Goal: Task Accomplishment & Management: Complete application form

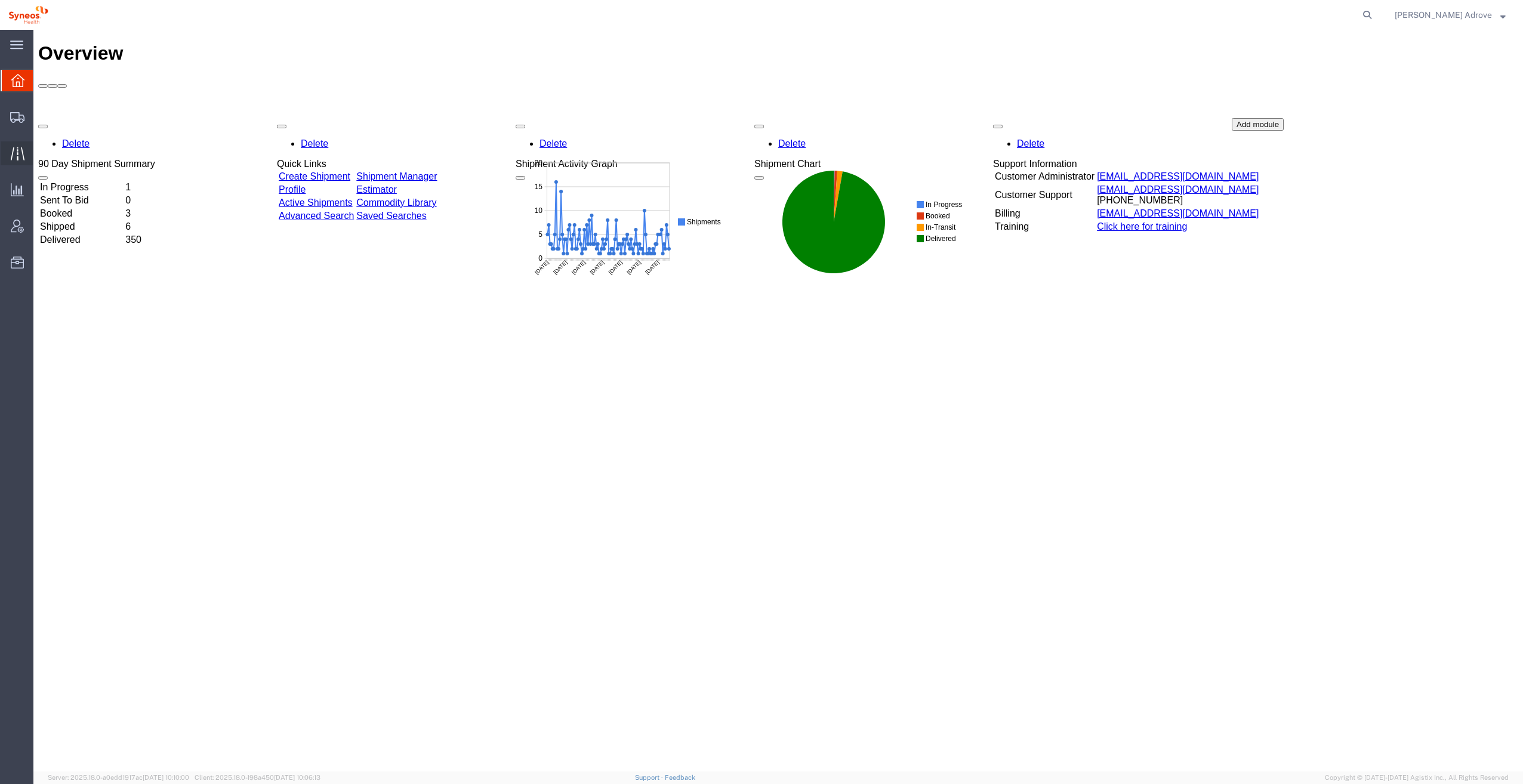
click at [19, 146] on icon at bounding box center [17, 153] width 14 height 14
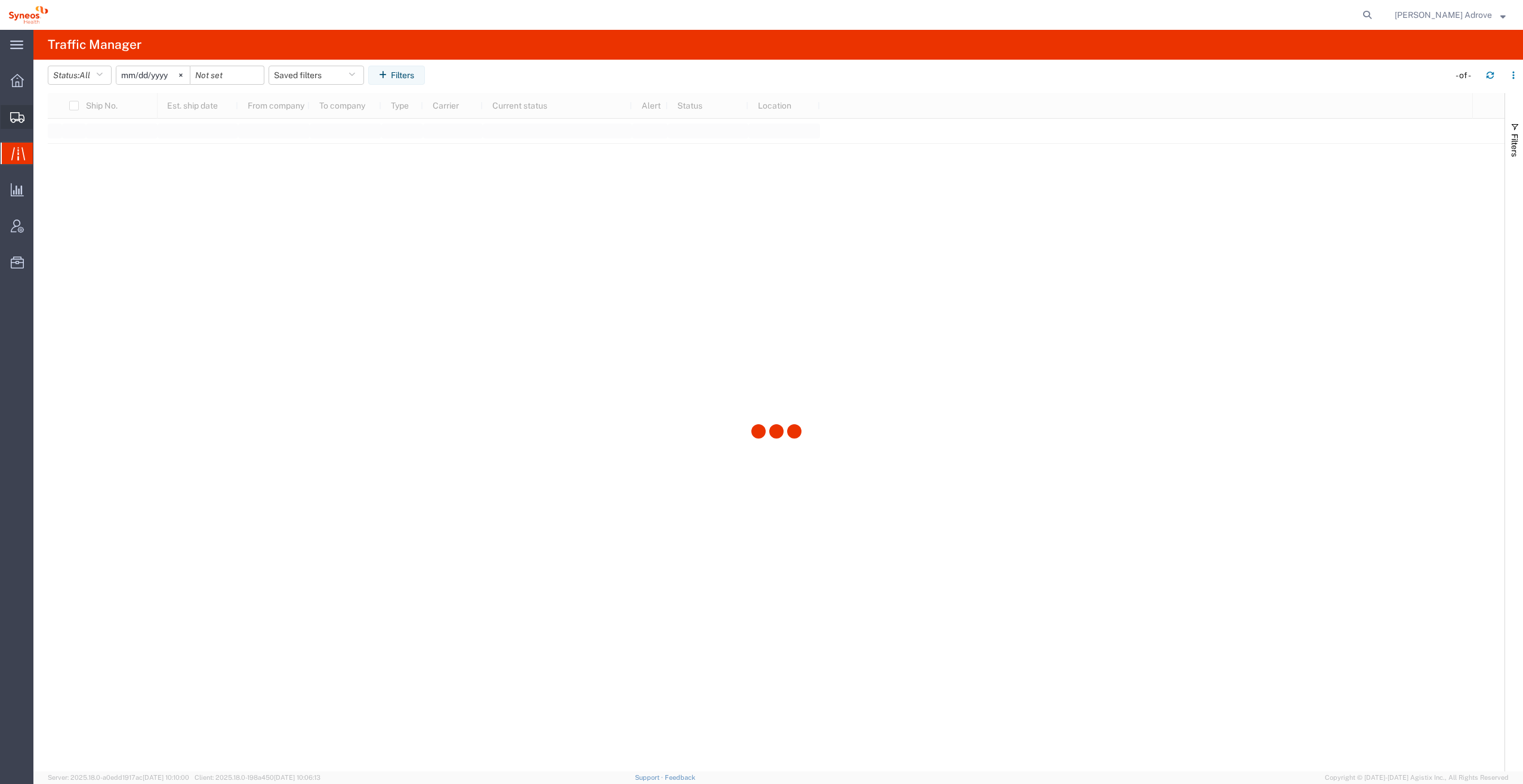
click at [0, 0] on span "Shipment Manager" at bounding box center [0, 0] width 0 height 0
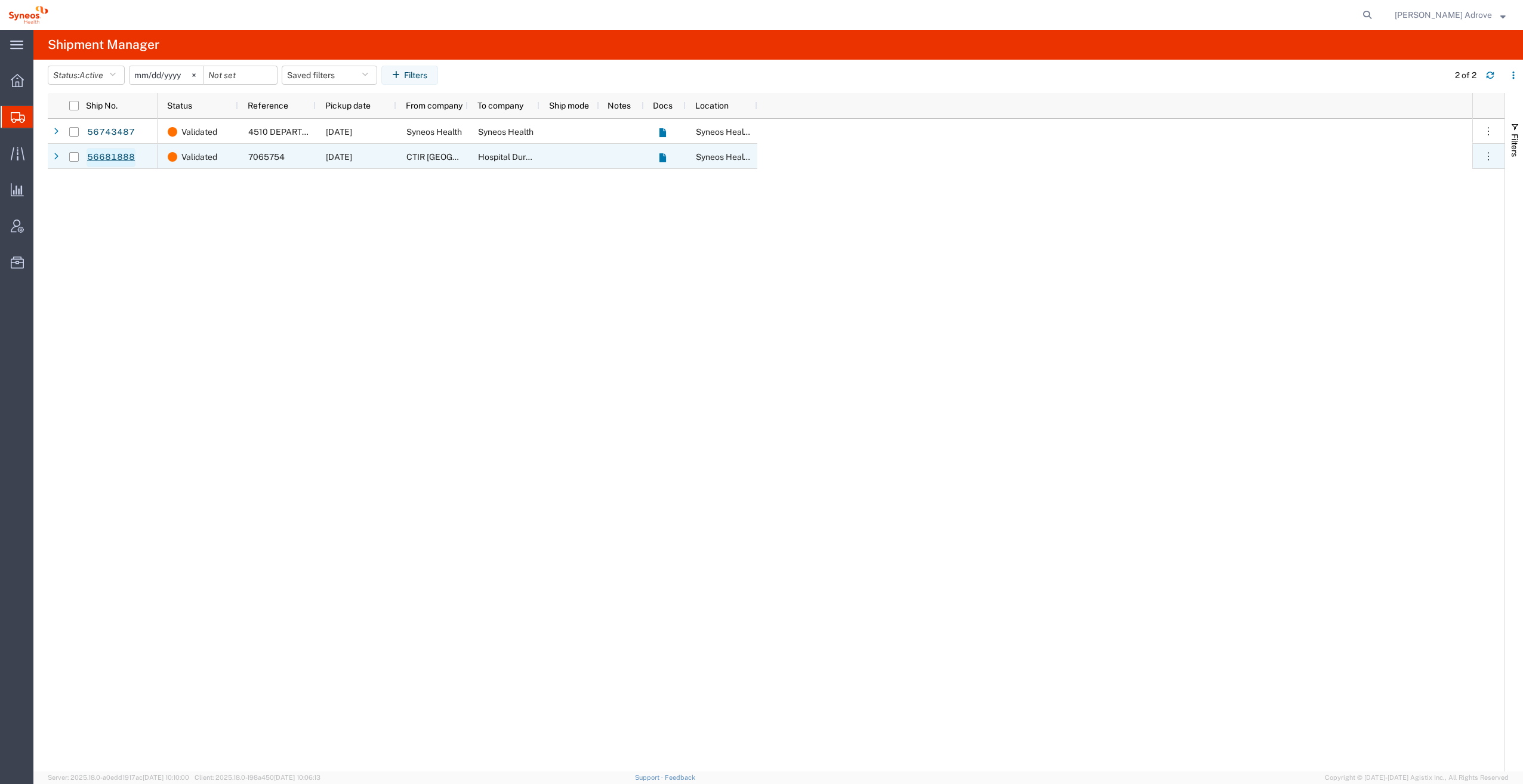
click at [107, 152] on link "56681888" at bounding box center [111, 157] width 49 height 19
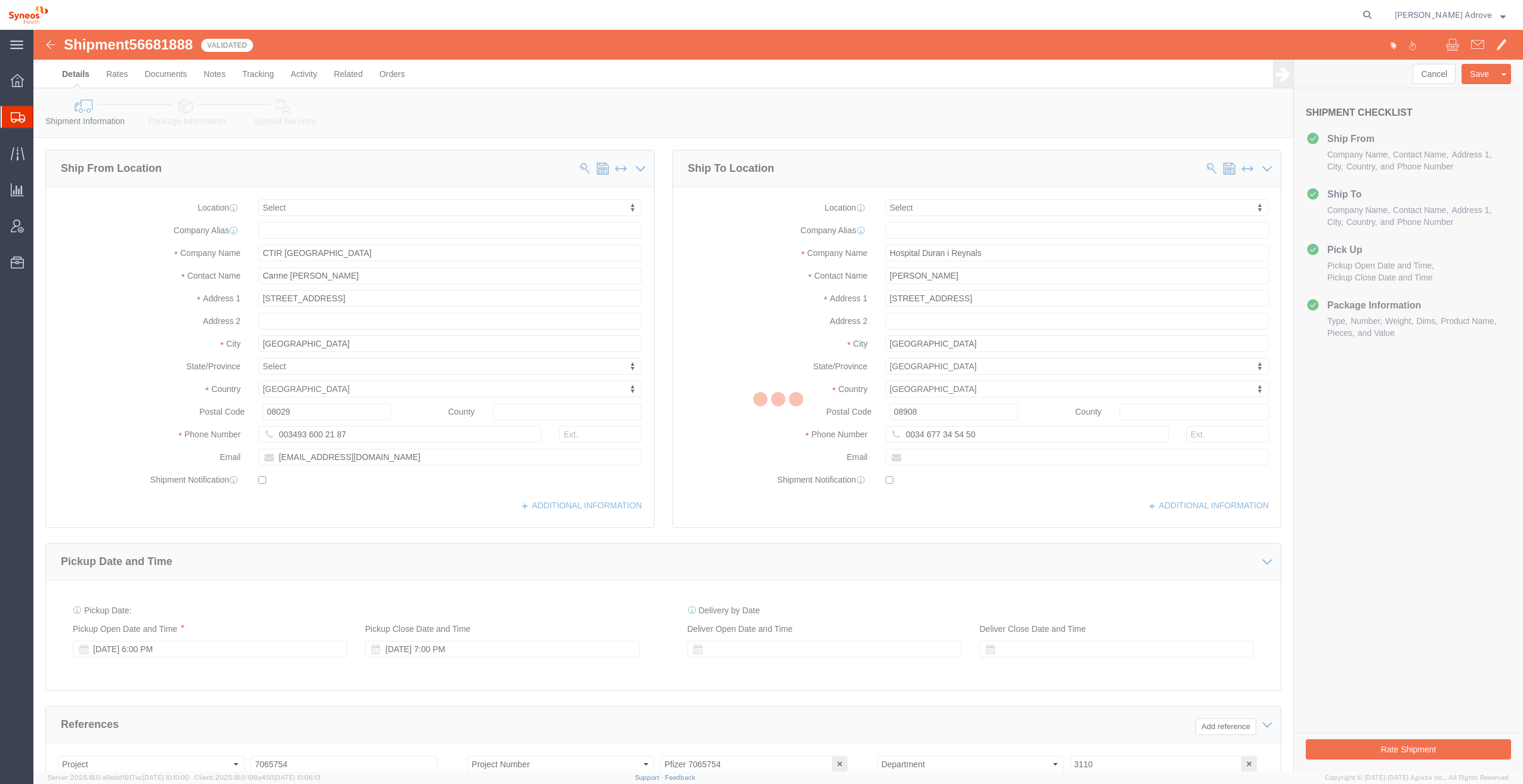
select select
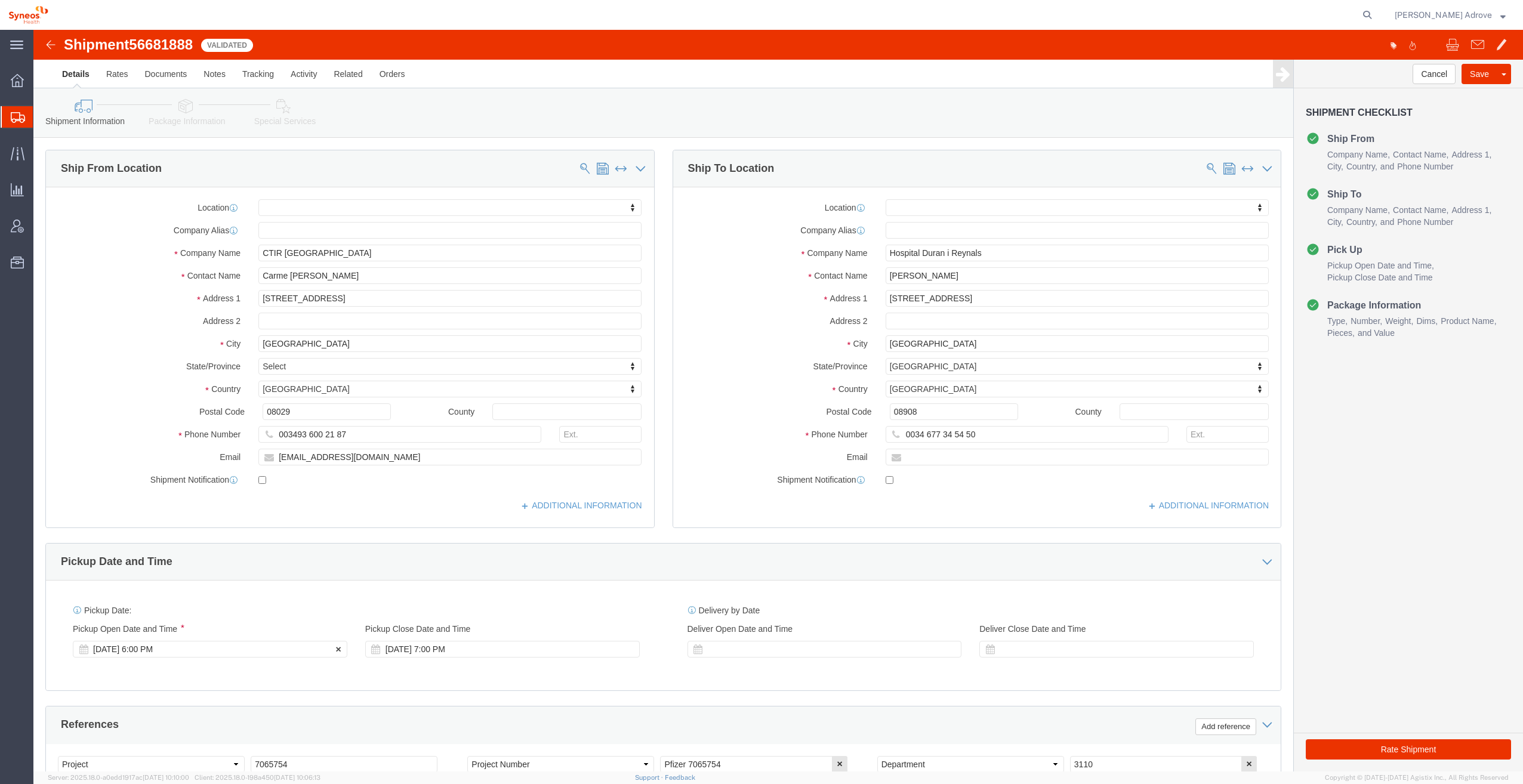
click div "[DATE] 6:00 PM"
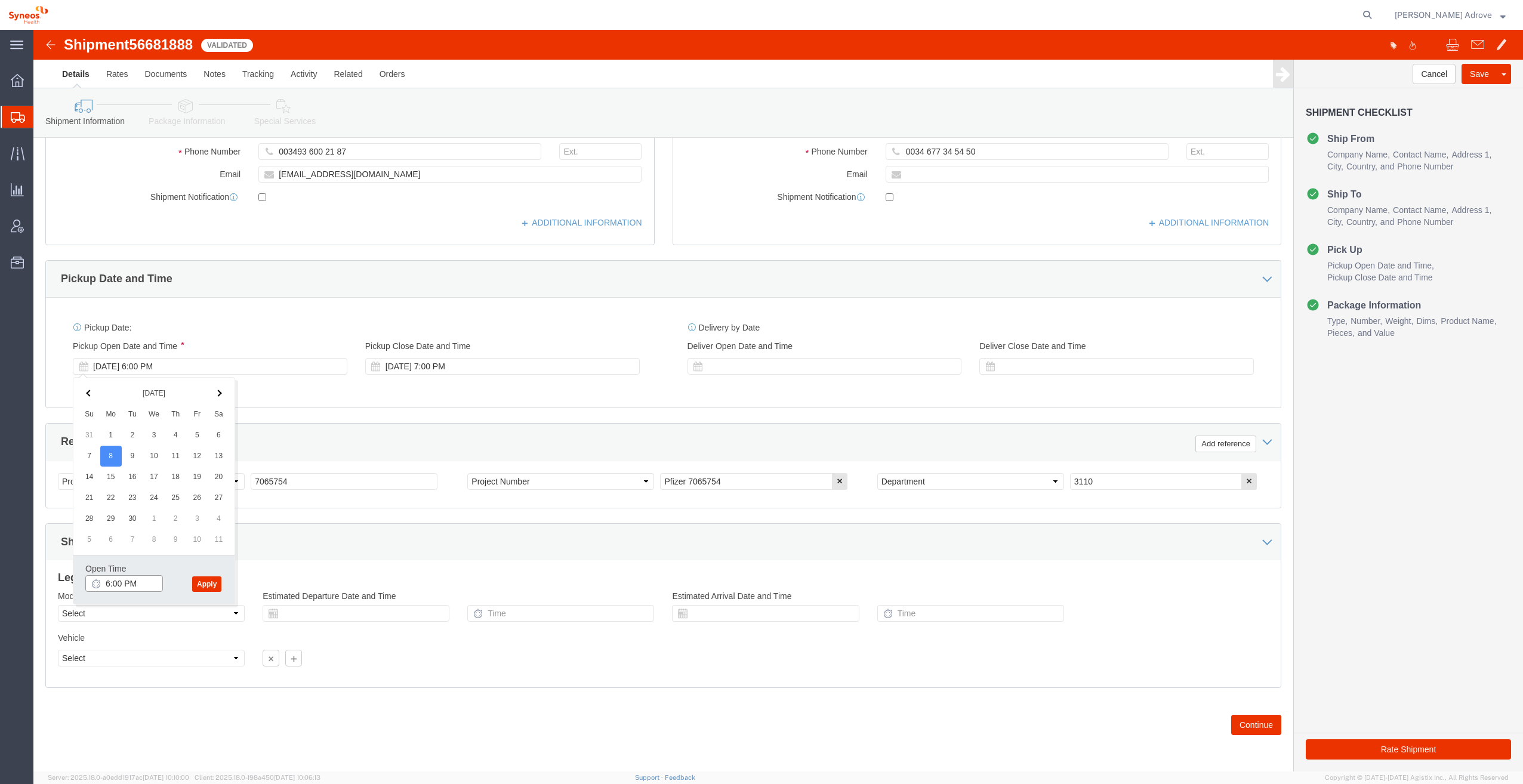
click input "6:00 PM"
type input "12:00 PM"
click div "Shipping Mode (Optional)"
click div "[DATE] 6:00 PM"
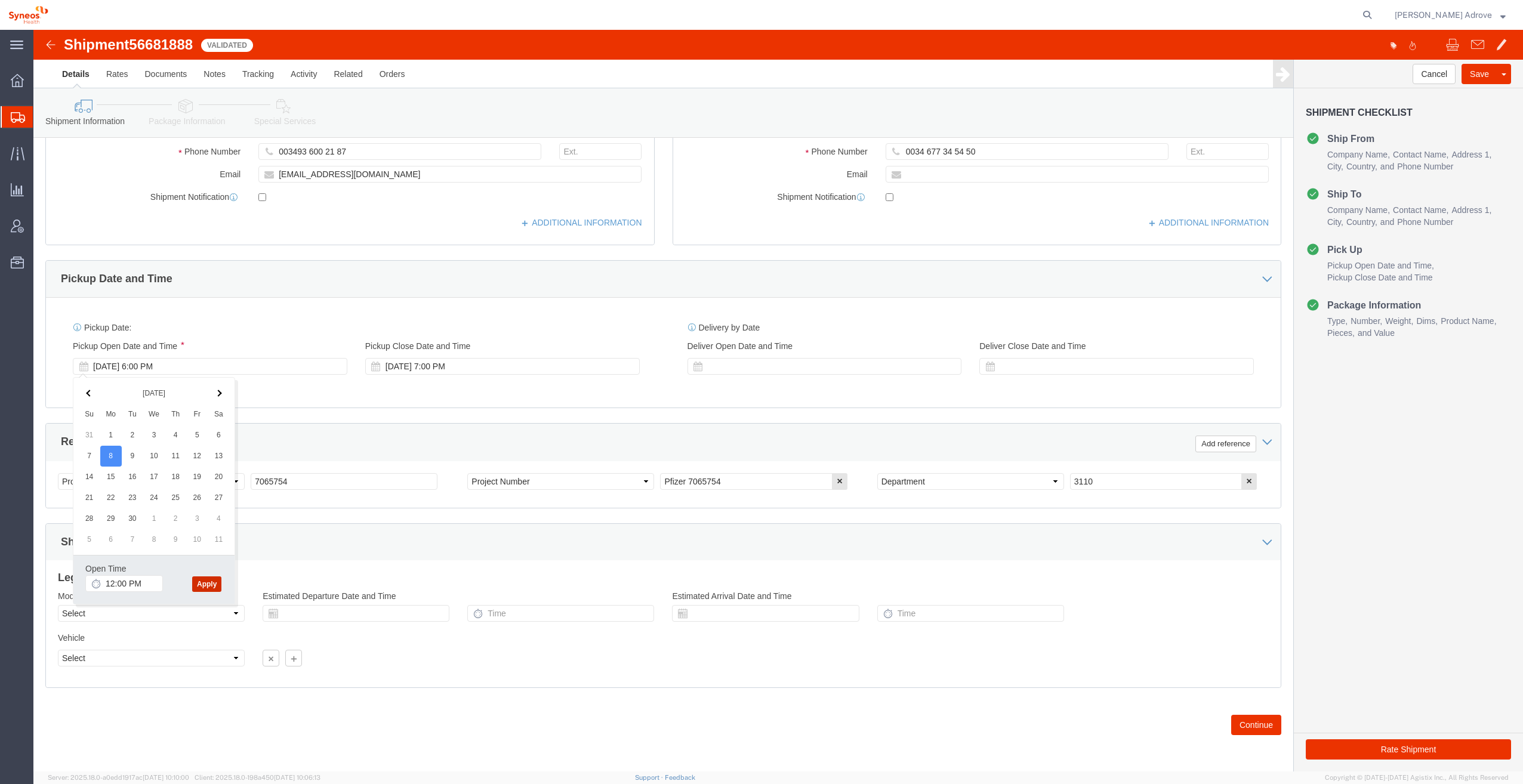
click button "Apply"
click div "[DATE] 7:00 PM"
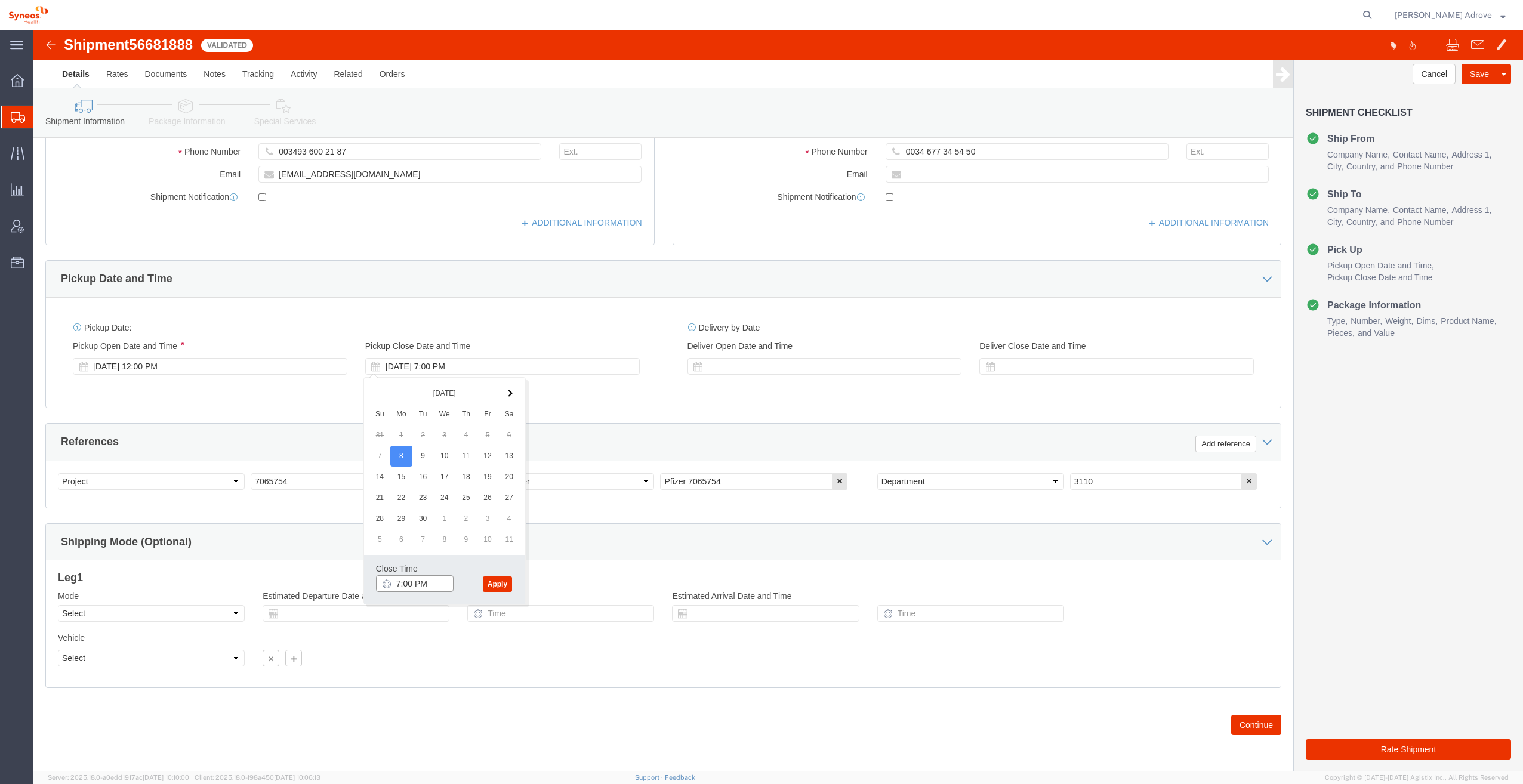
click input "7:00 PM"
click button "Apply"
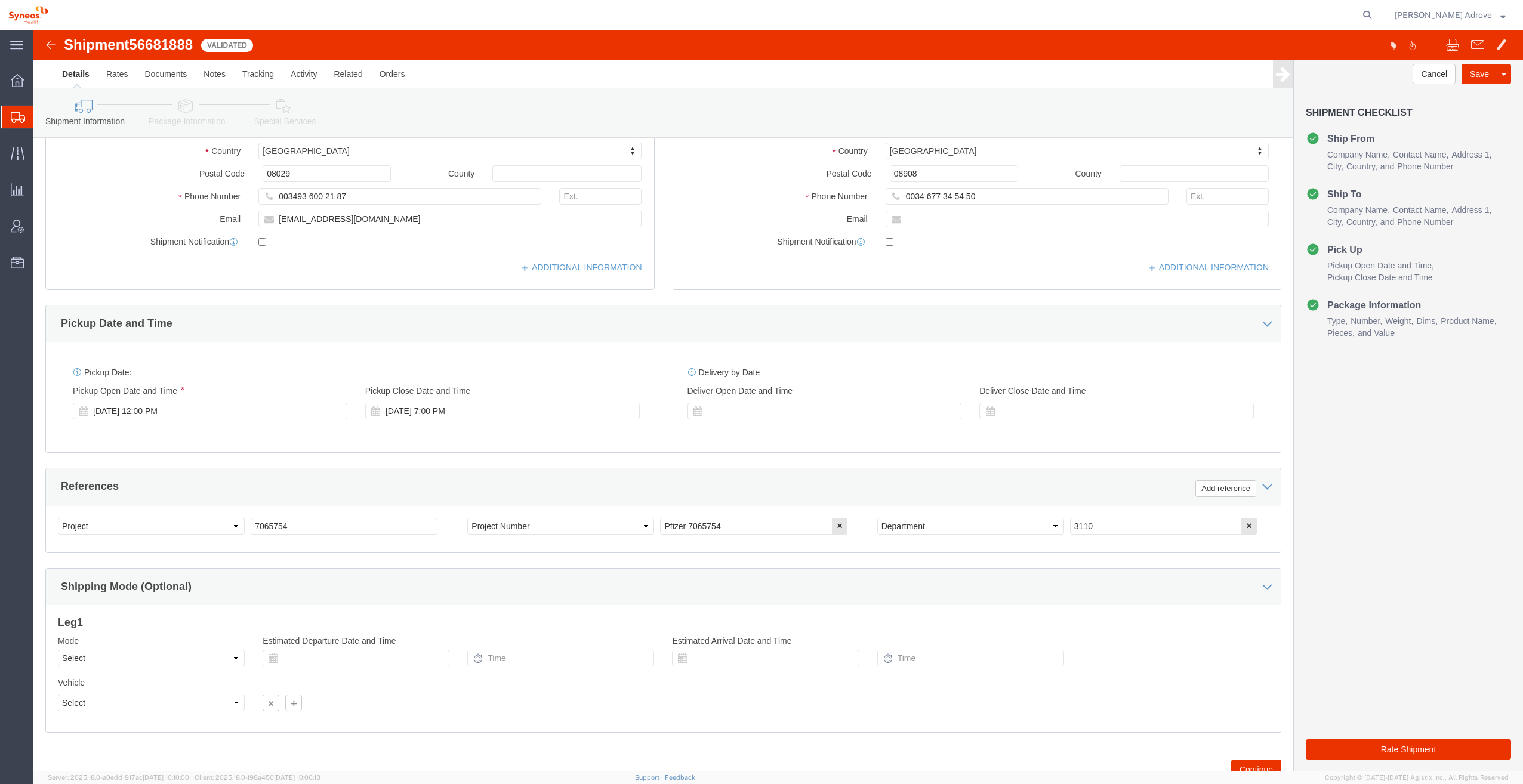
scroll to position [238, 0]
click div "[DATE] 7:00 PM"
click button "Apply"
click div "[DATE] 7:00 PM"
click input "4:00 PM"
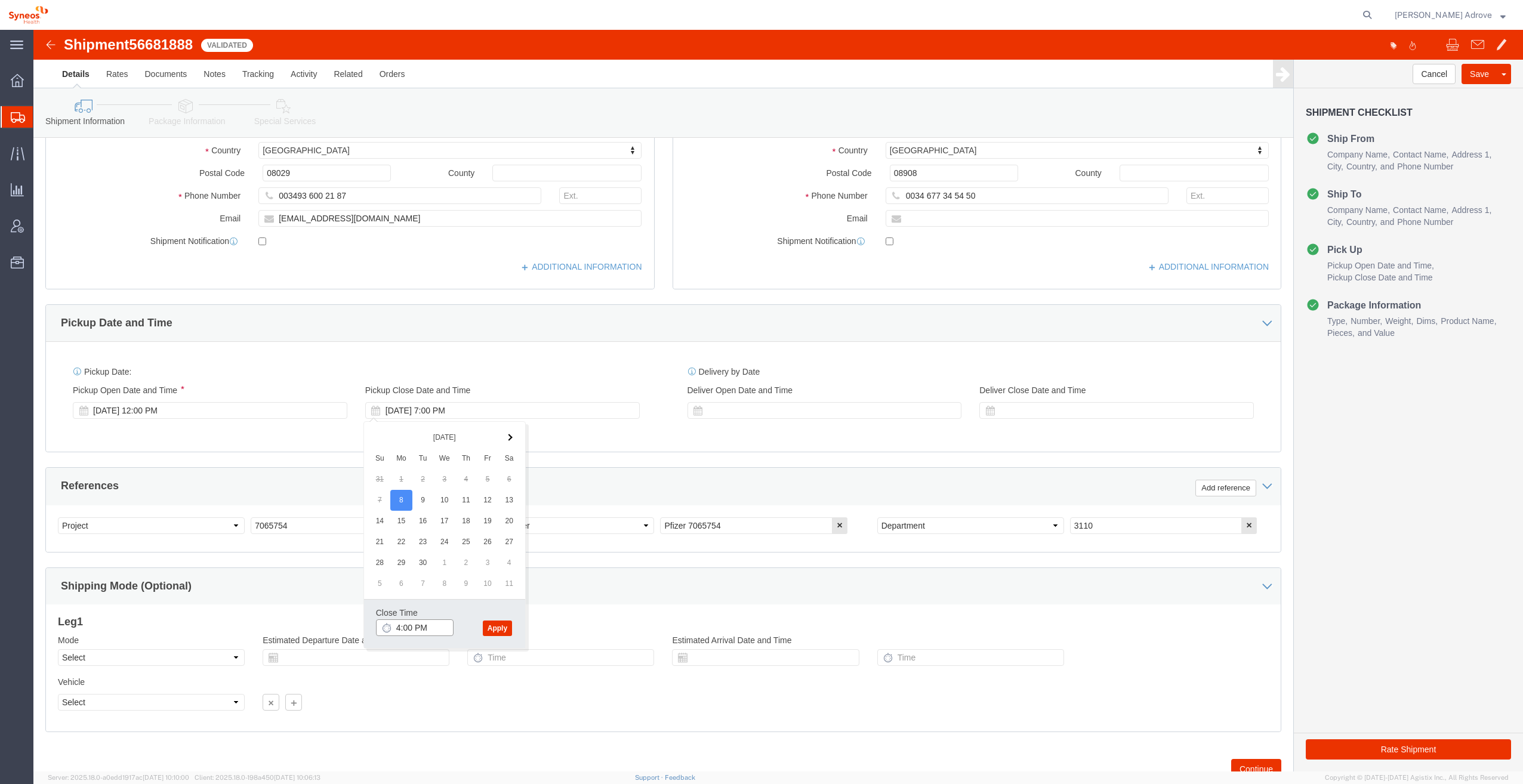
click input "4:00 PM"
drag, startPoint x: 394, startPoint y: 596, endPoint x: 350, endPoint y: 599, distance: 44.1
click div "4:00 PM"
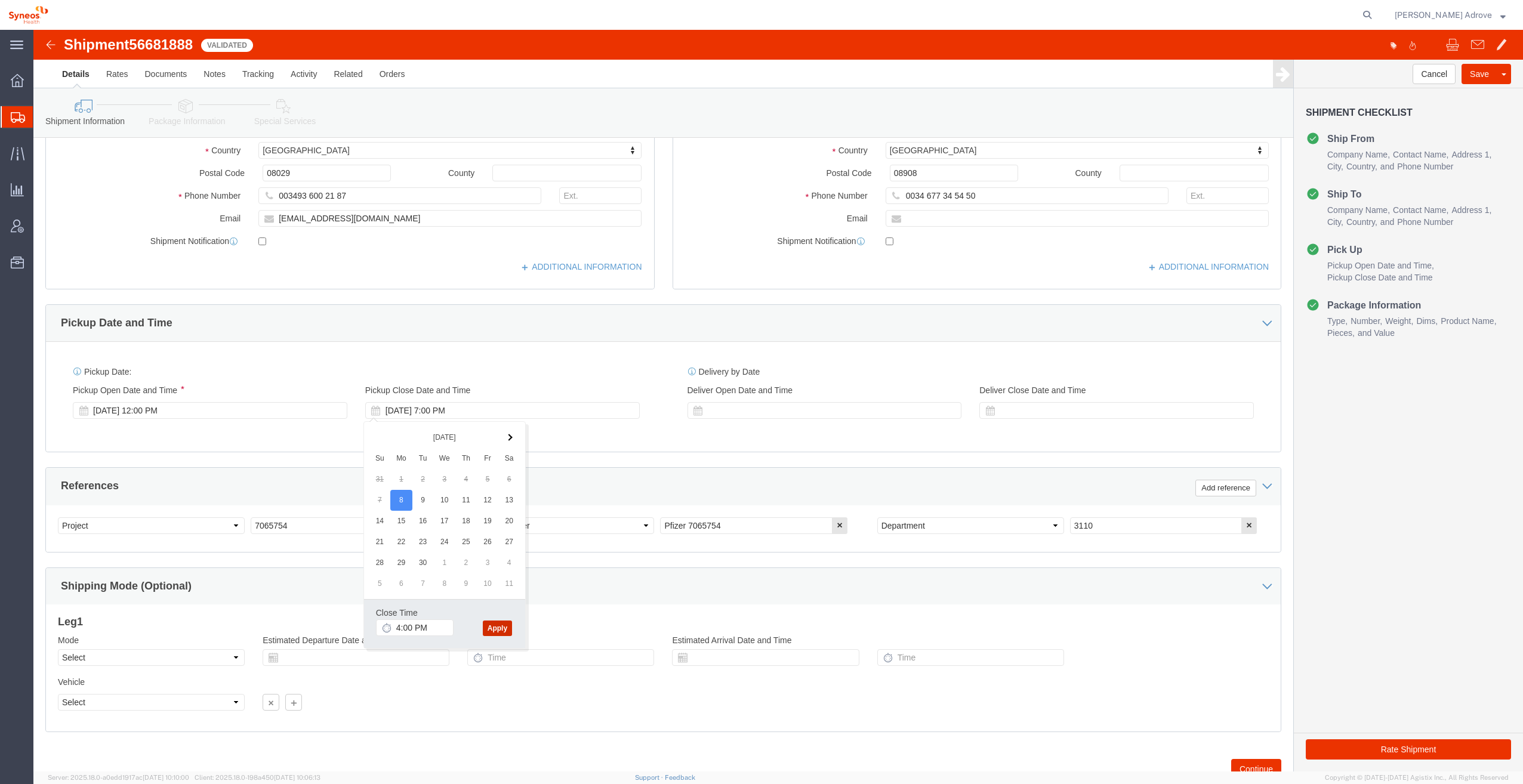
click button "Apply"
click div "[DATE] 7:00 PM"
click input "4:00 PM"
click div "Close Time 4:00 PM [DATE] 6:00 PM - [DATE] 6:00 PM Cancel Apply"
click button "Apply"
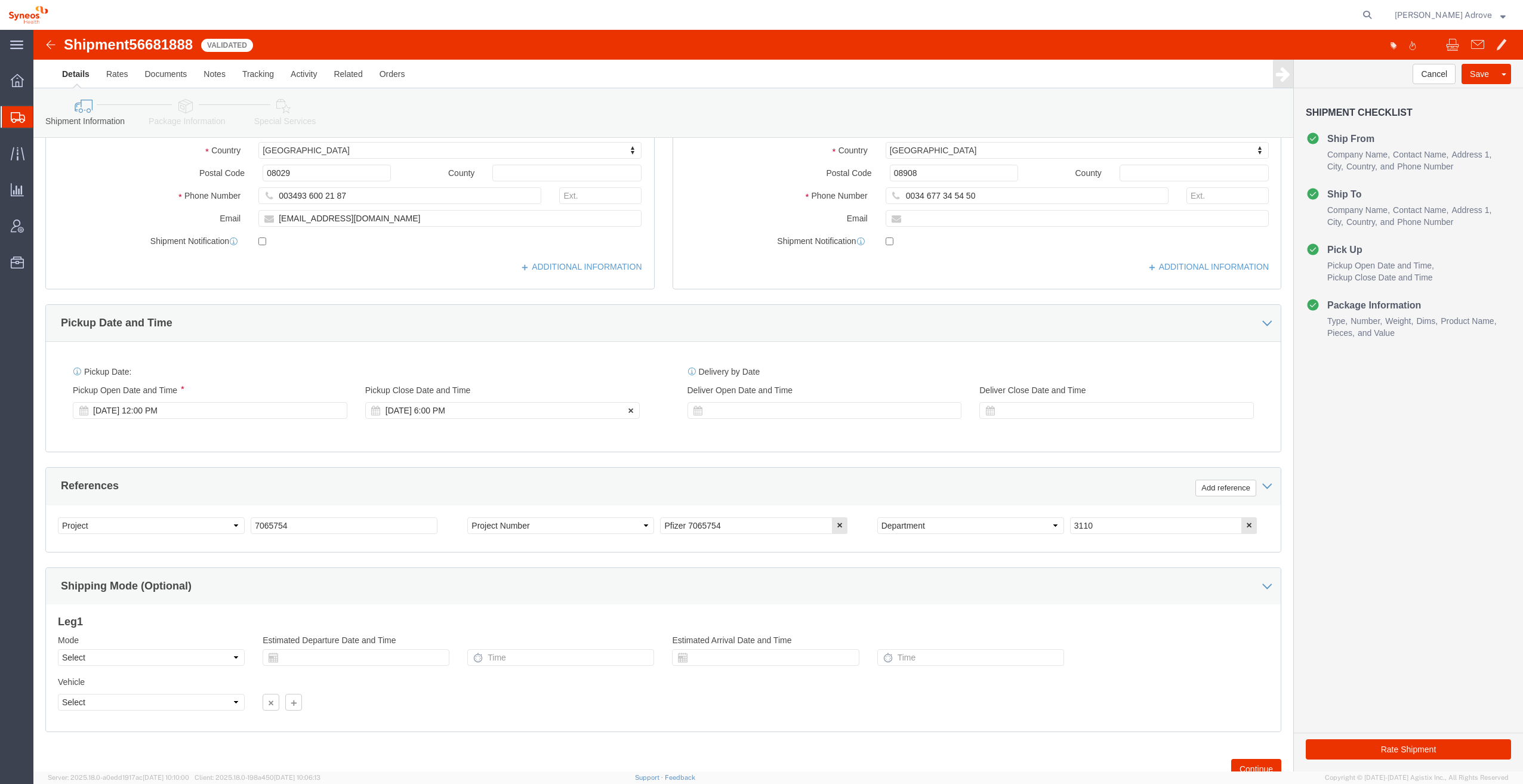
click div "[DATE] 6:00 PM"
click input "4:00 PM"
click button "Apply"
click div "[DATE] 3:00 PM"
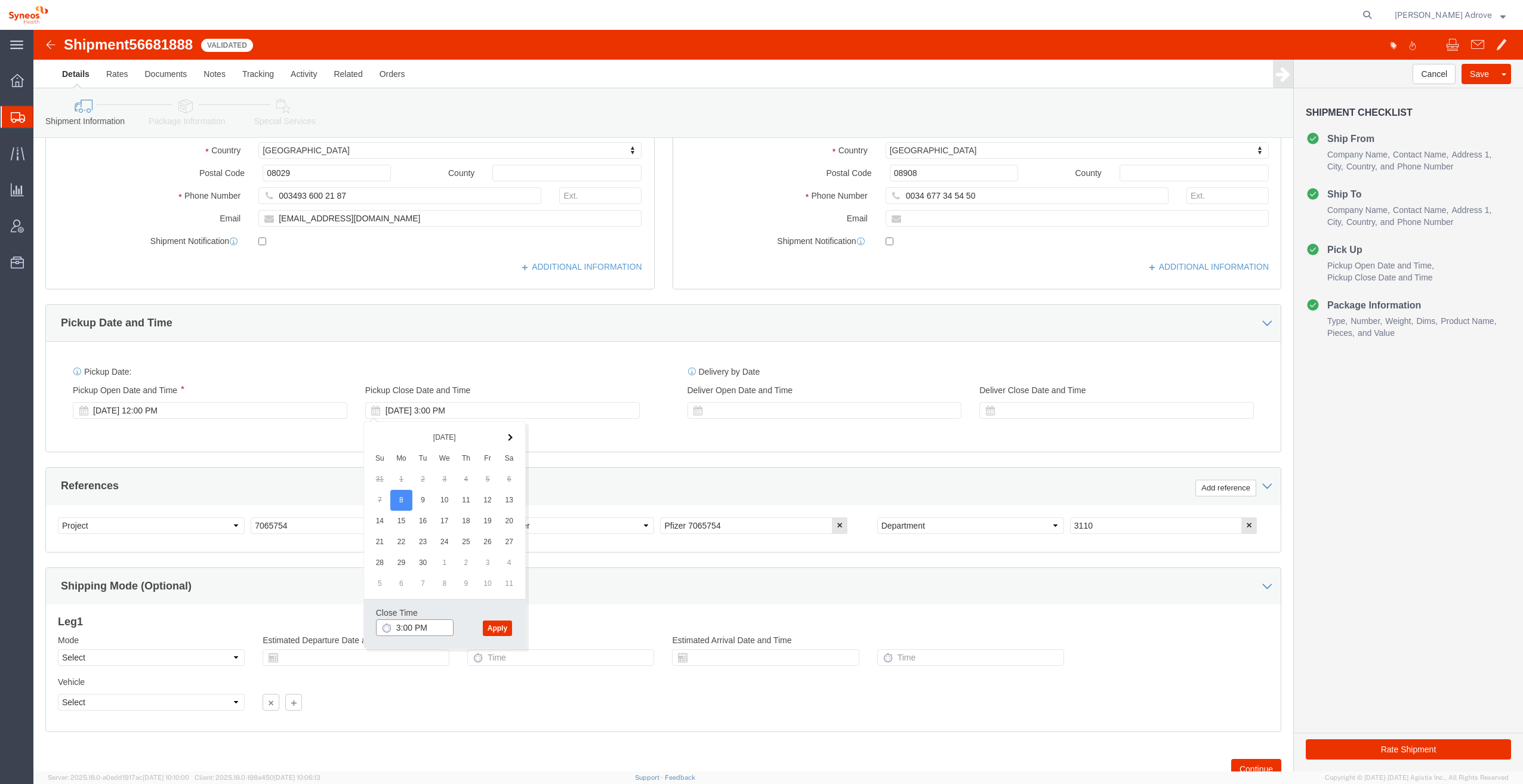
click input "3:00 PM"
type input "4:00 PM"
click button "Apply"
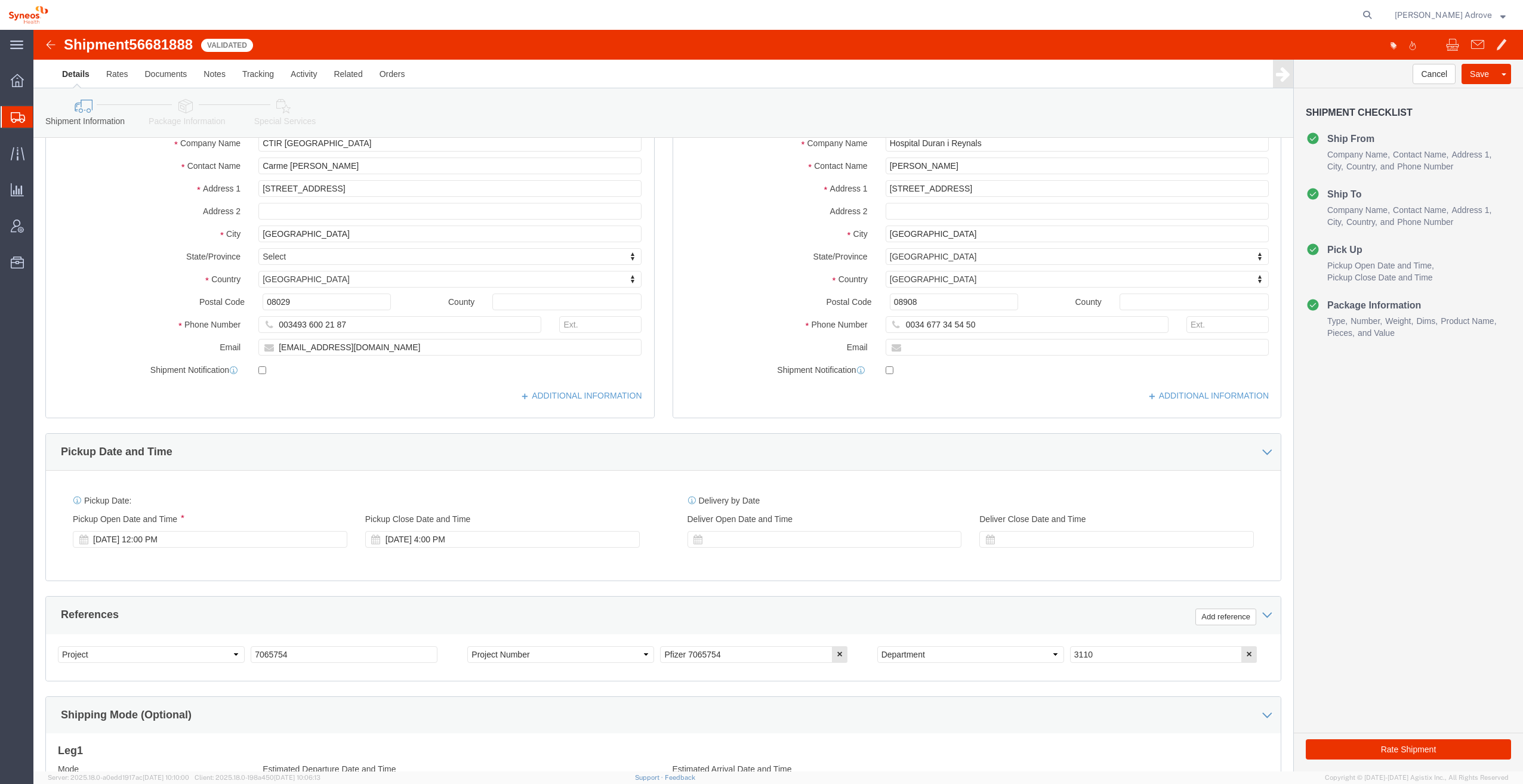
scroll to position [0, 0]
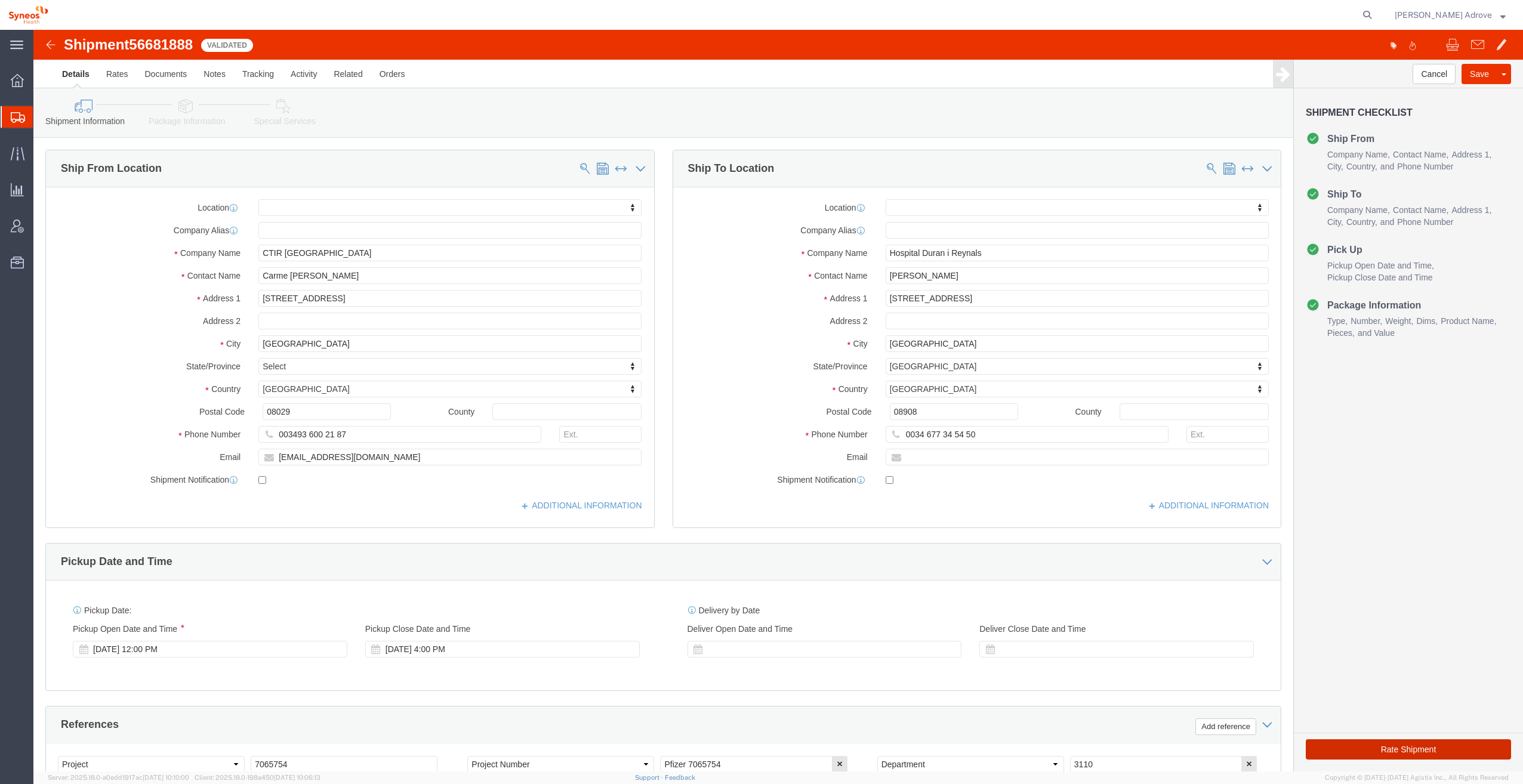
click button "Rate Shipment"
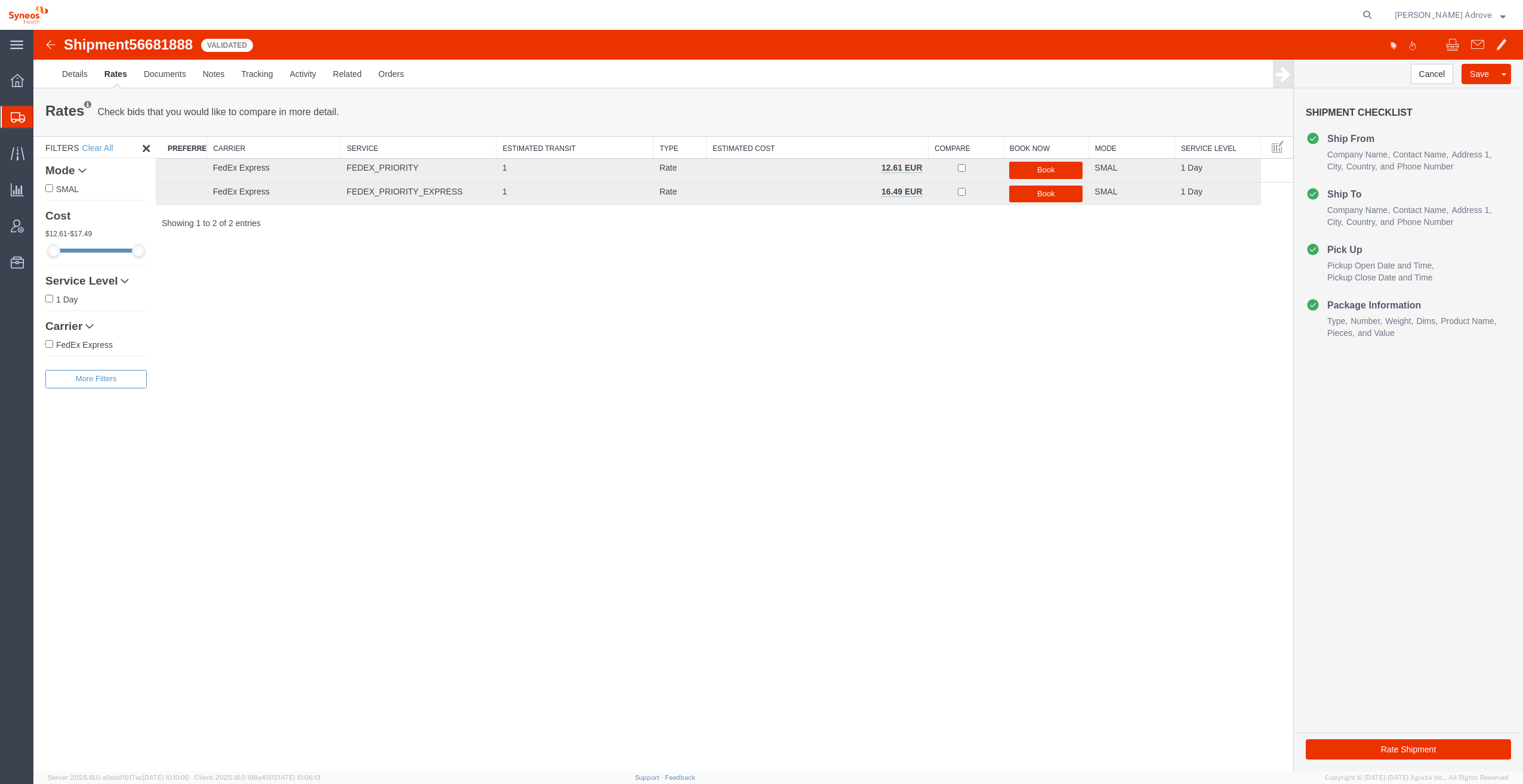
click at [42, 111] on span "Shipments" at bounding box center [37, 117] width 9 height 24
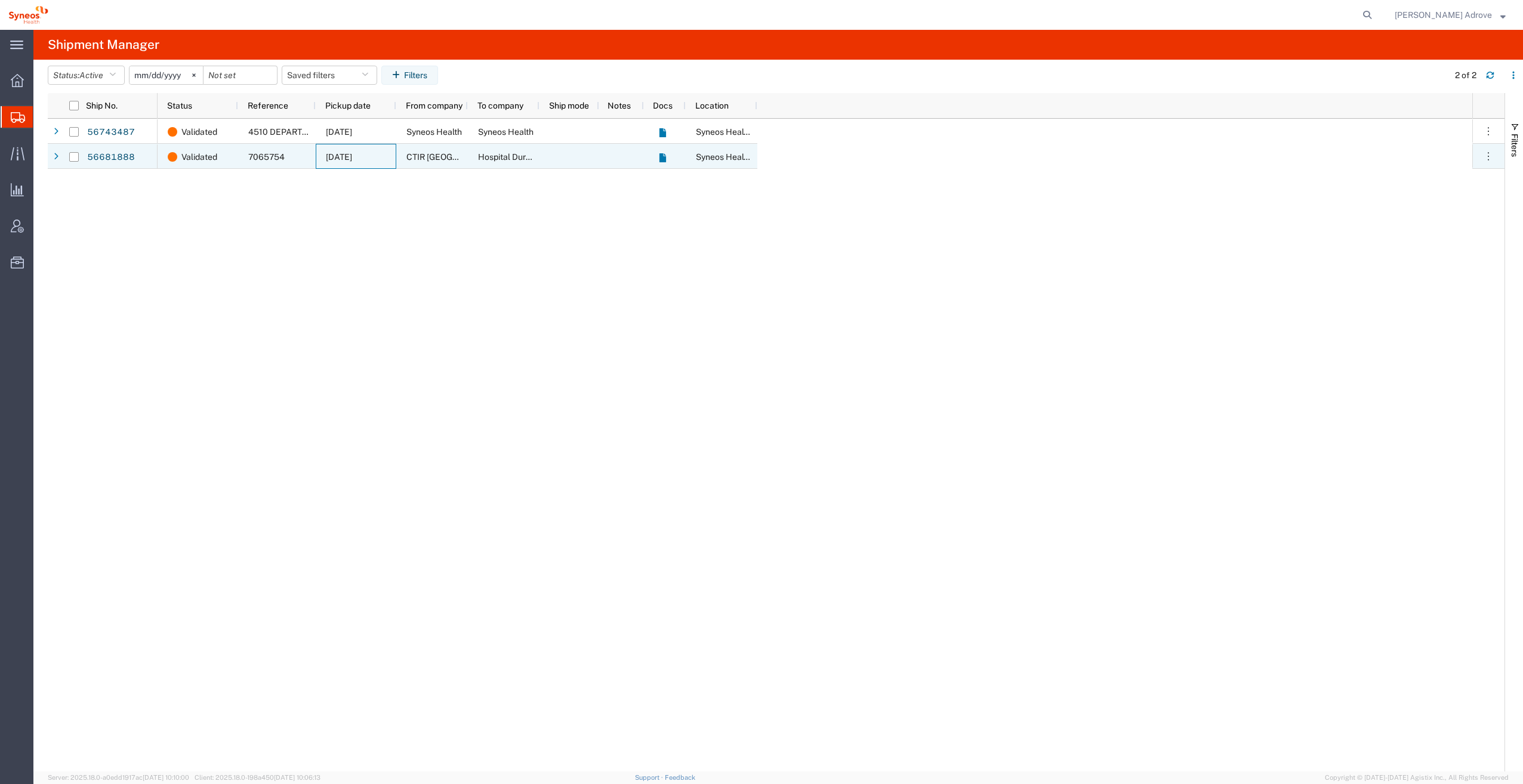
click at [394, 153] on div "[DATE]" at bounding box center [356, 156] width 81 height 25
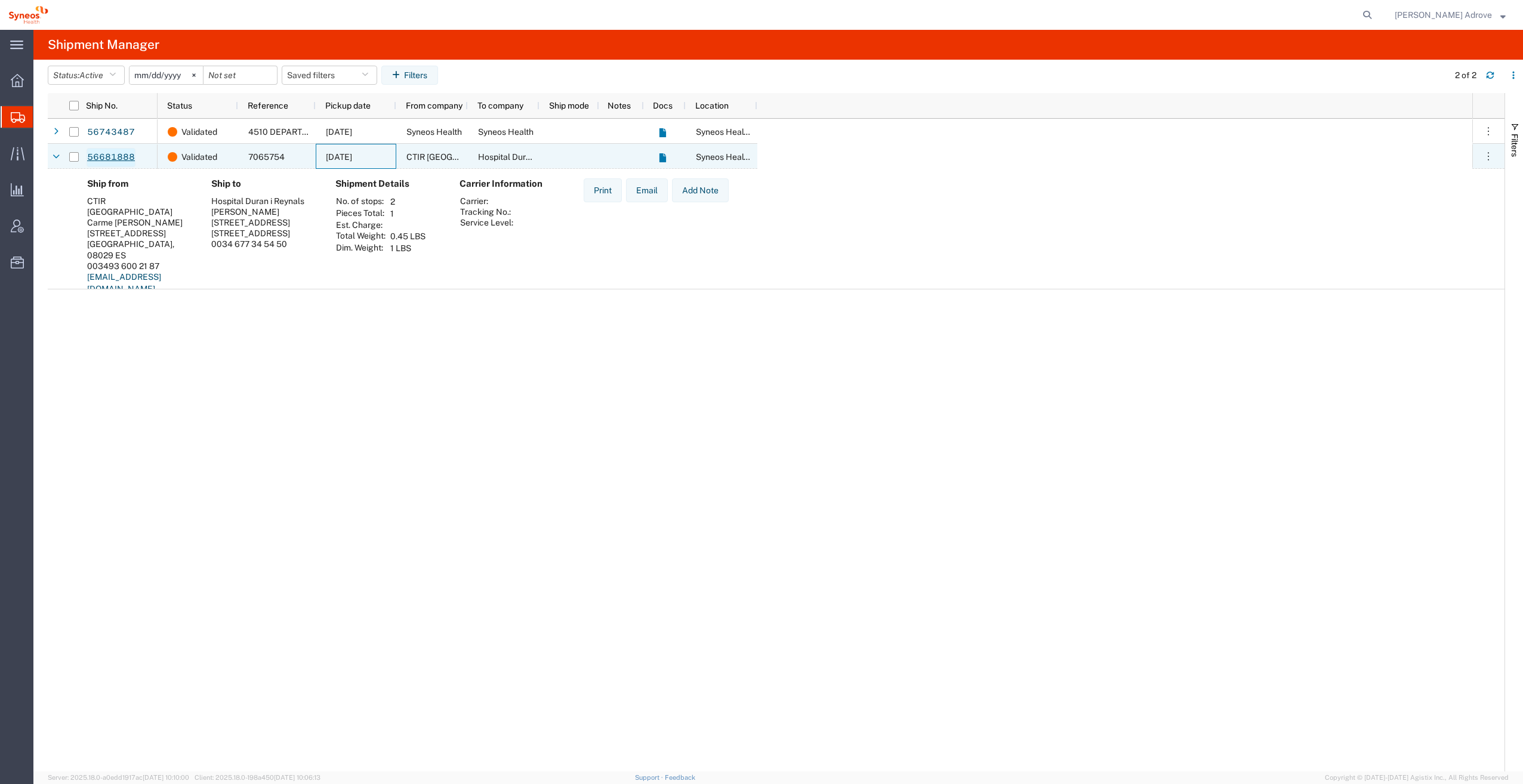
click at [95, 151] on link "56681888" at bounding box center [111, 157] width 49 height 19
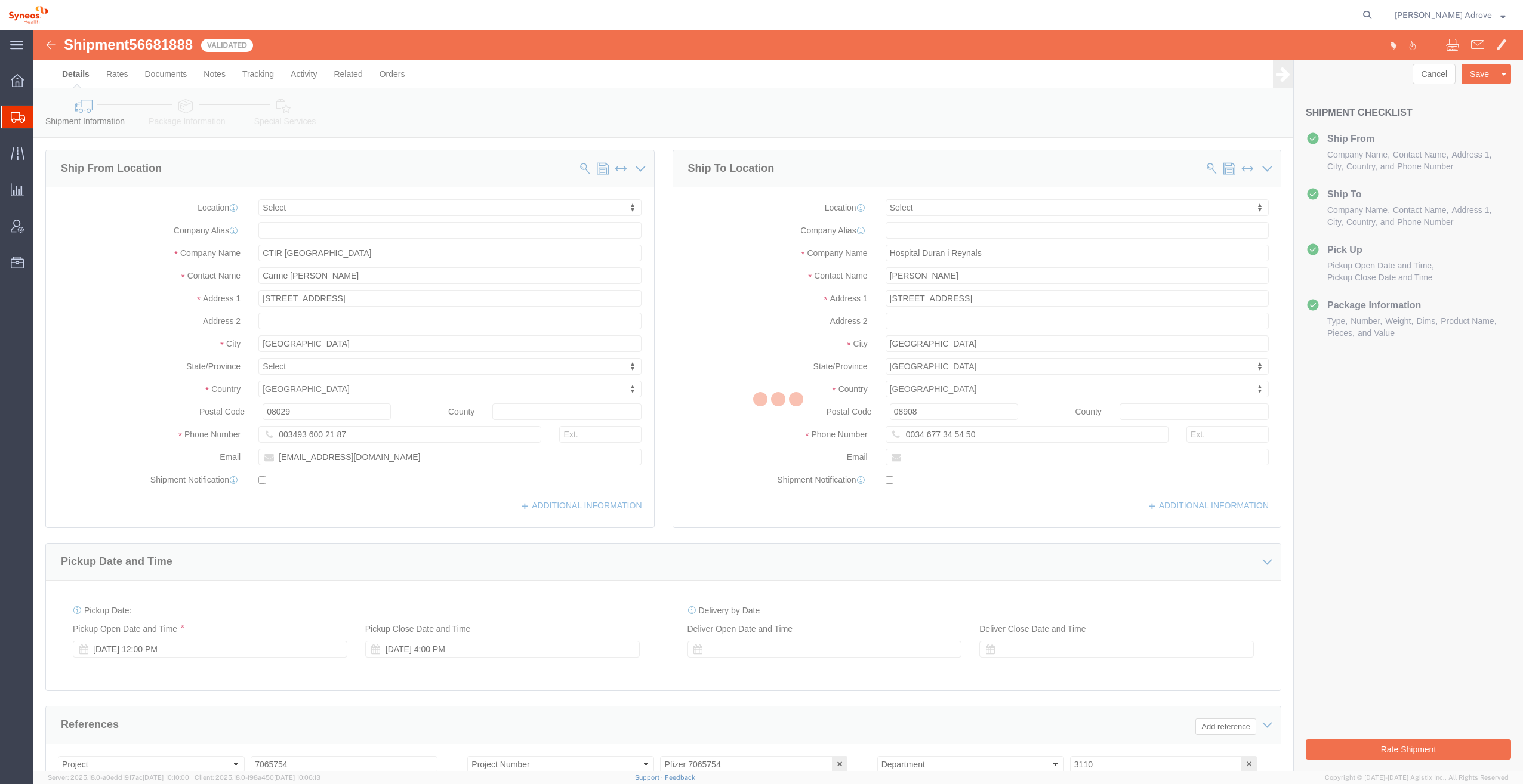
select select
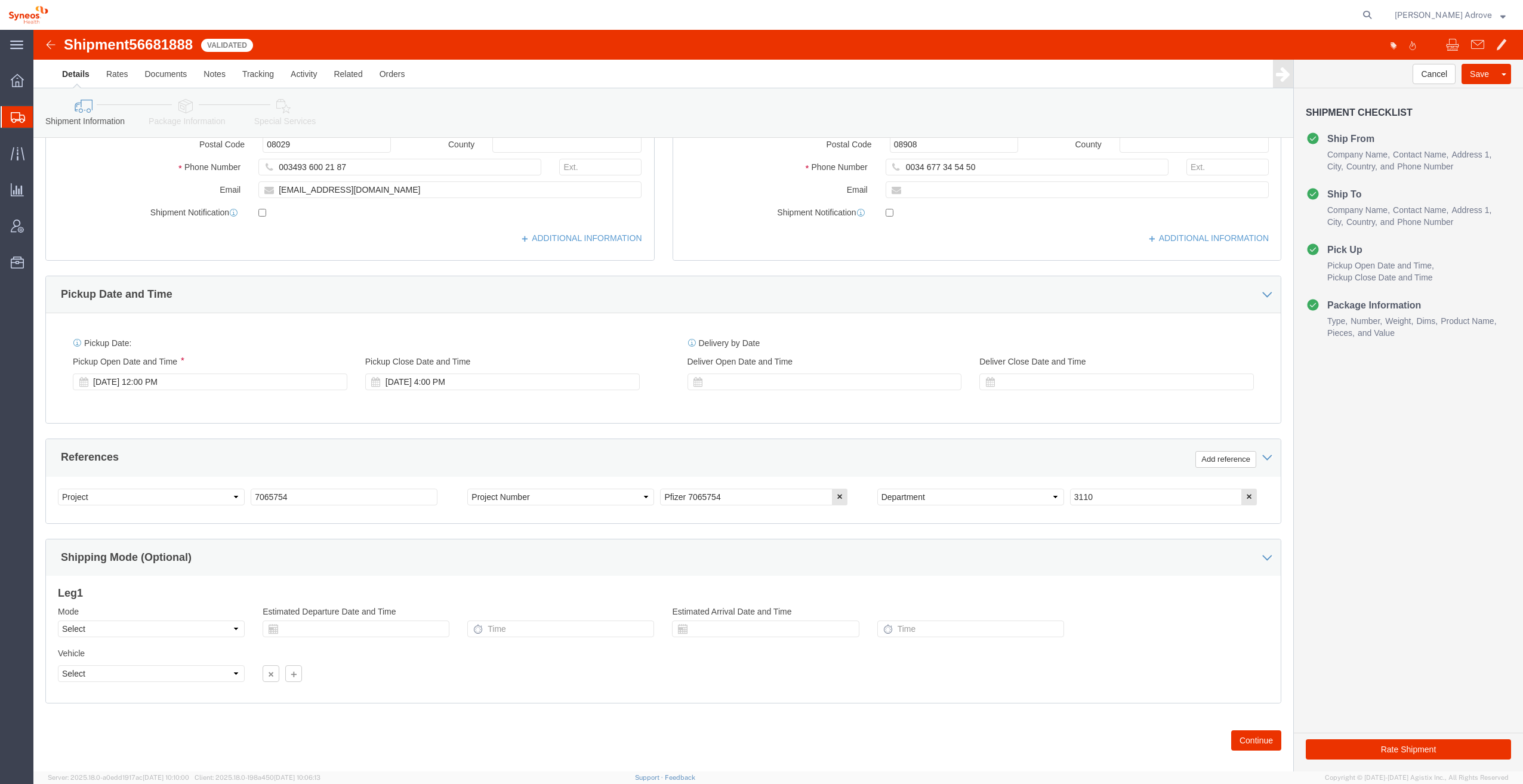
scroll to position [283, 0]
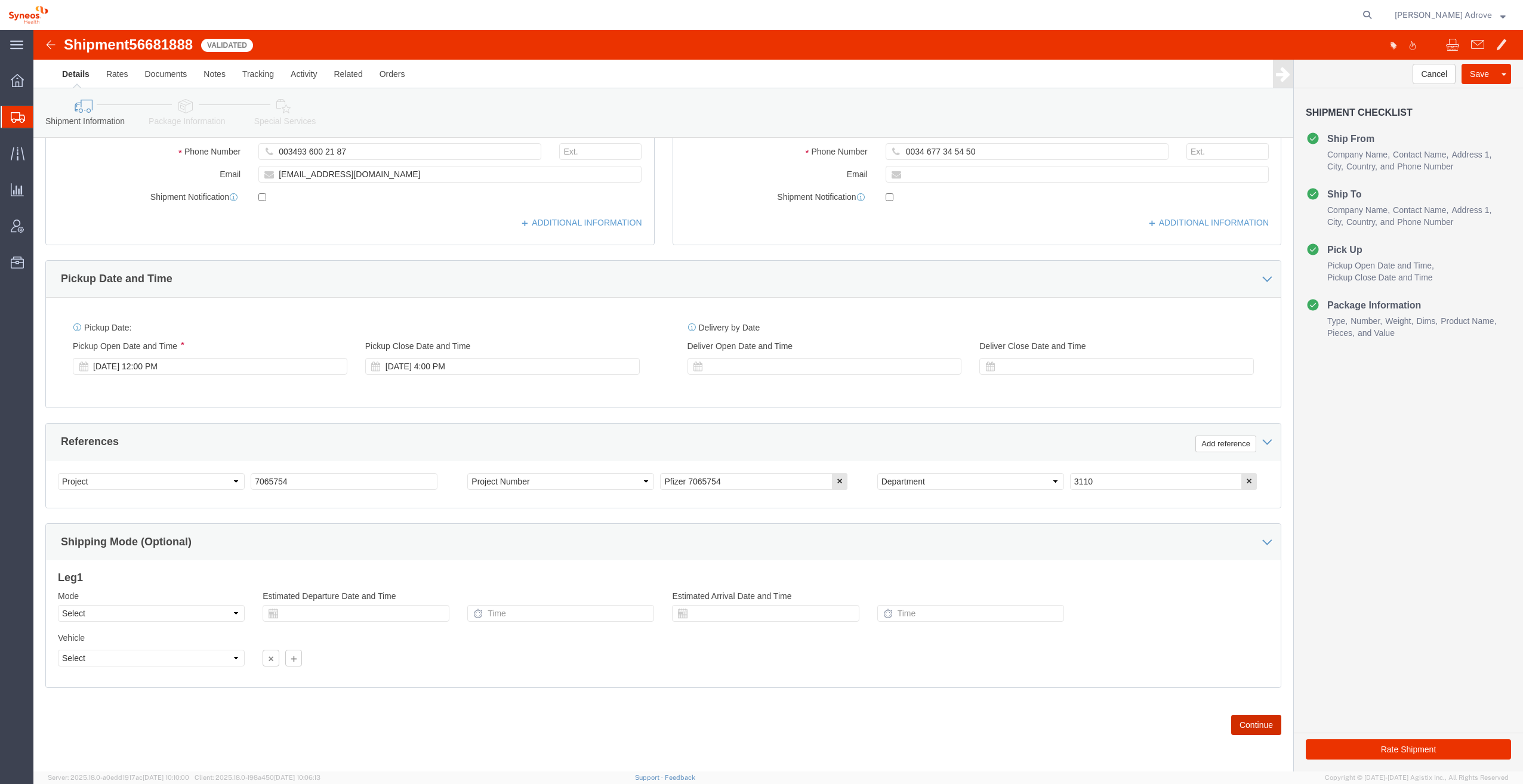
click button "Continue"
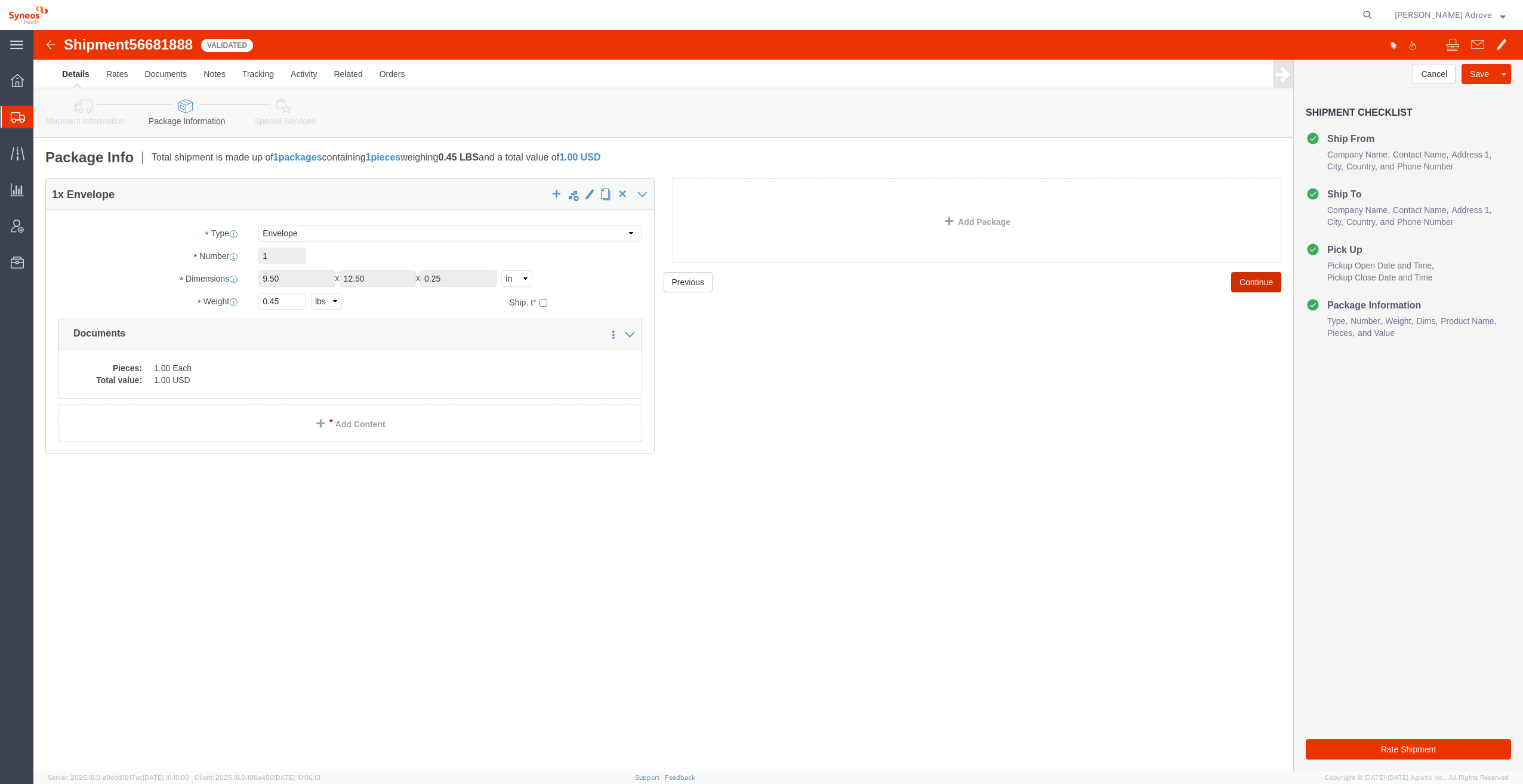
click button "Continue"
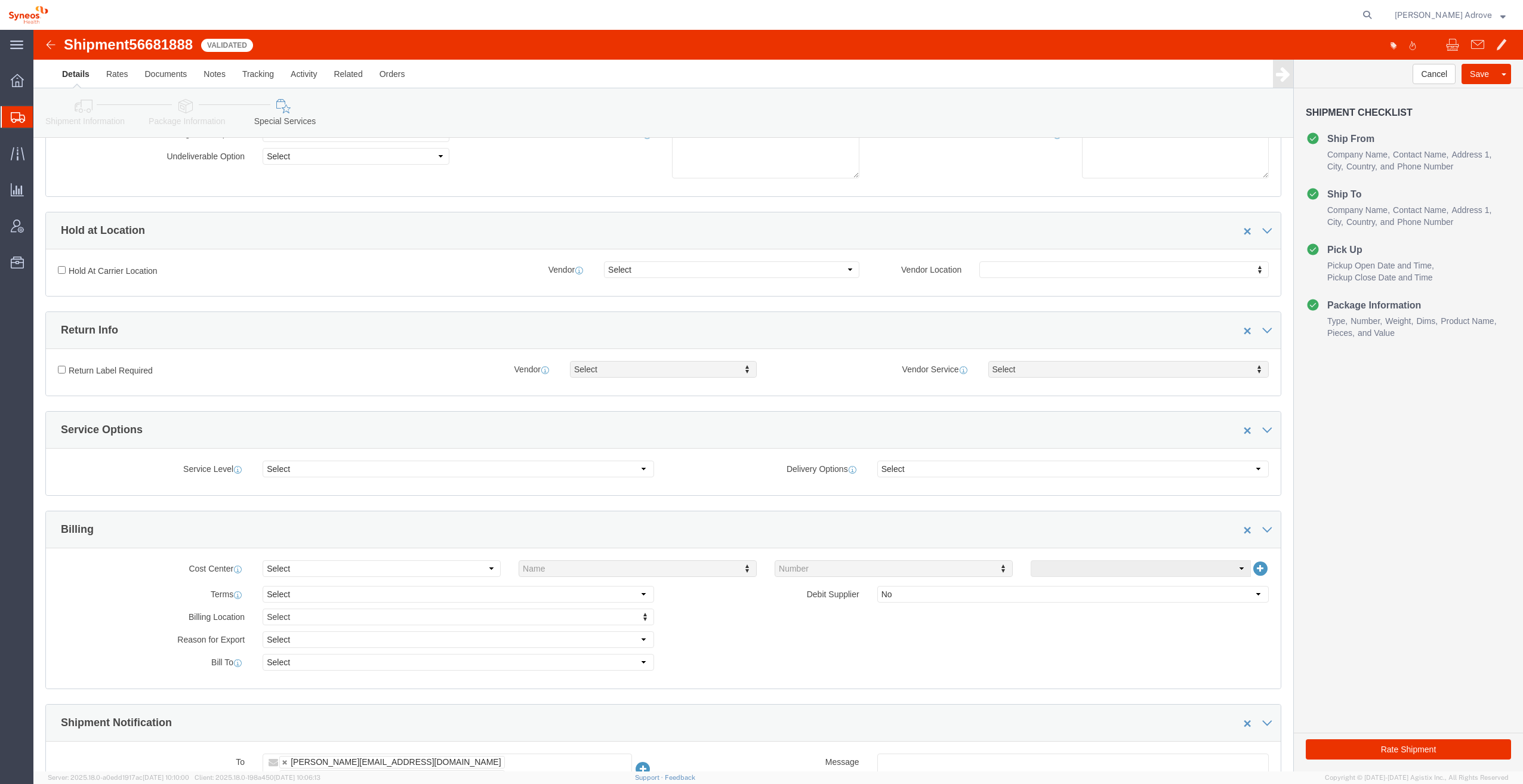
scroll to position [299, 0]
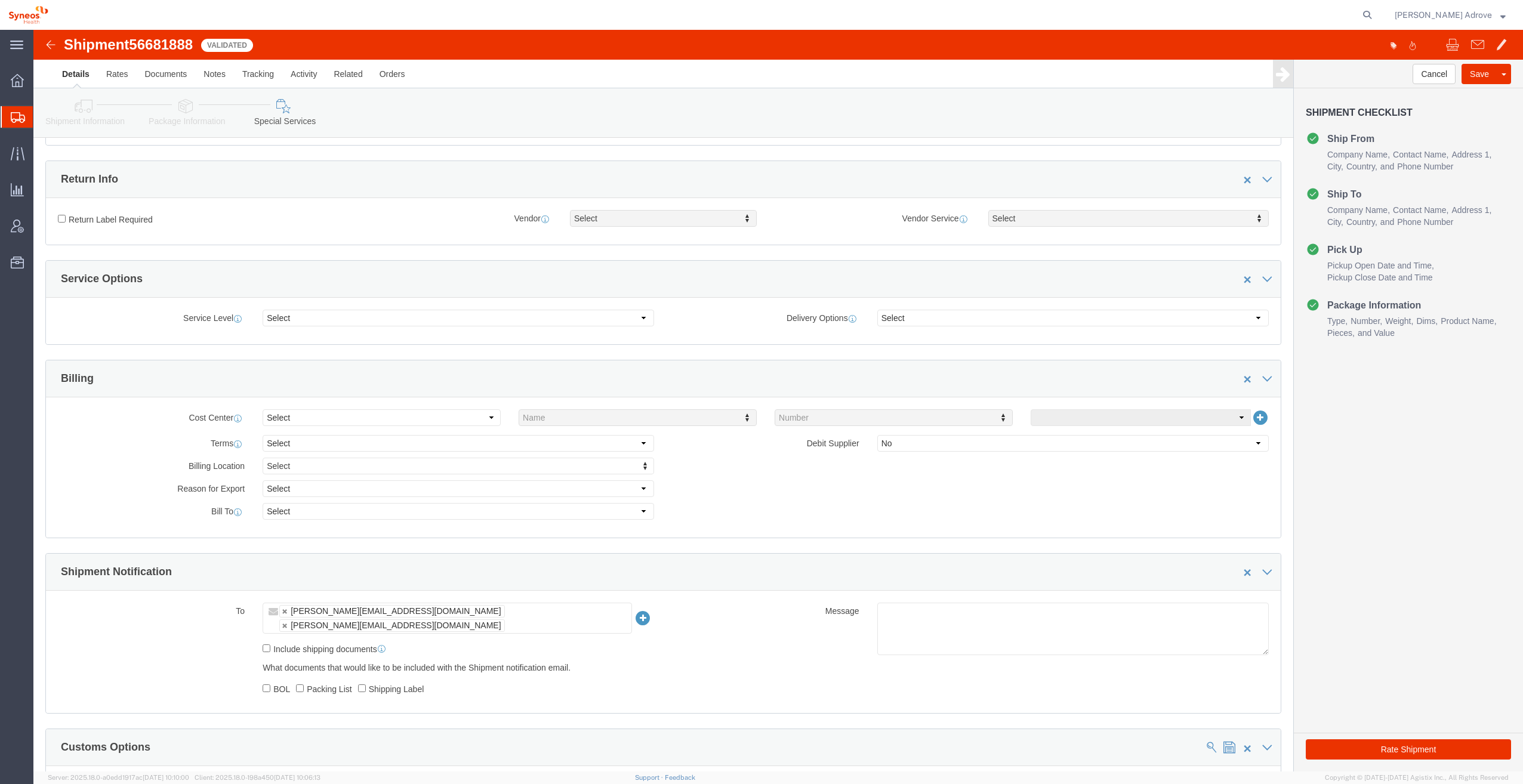
click div "Shipment Information Package Information Special Services"
click at [0, 0] on span "Shipment Manager" at bounding box center [0, 0] width 0 height 0
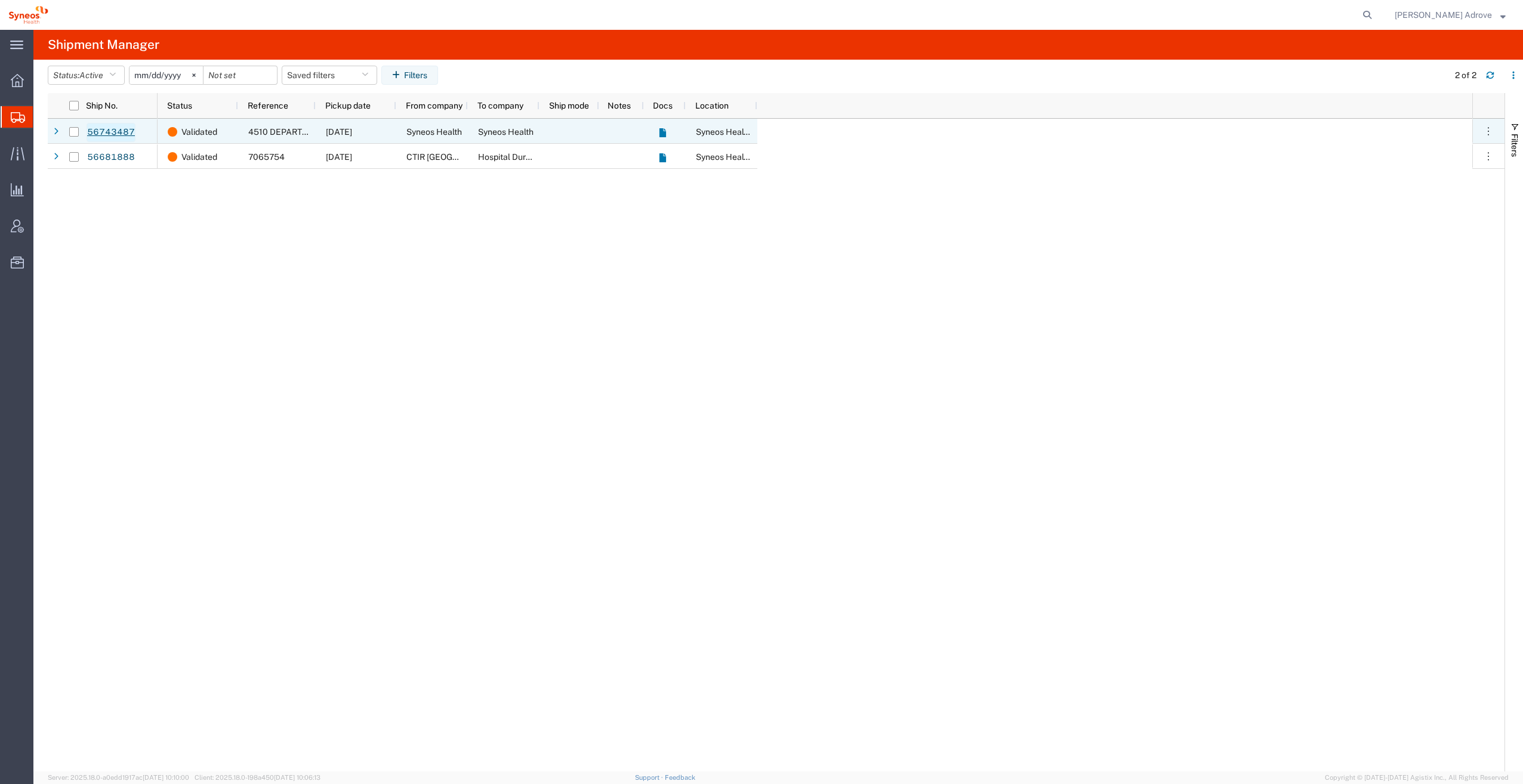
click at [112, 128] on link "56743487" at bounding box center [111, 132] width 49 height 19
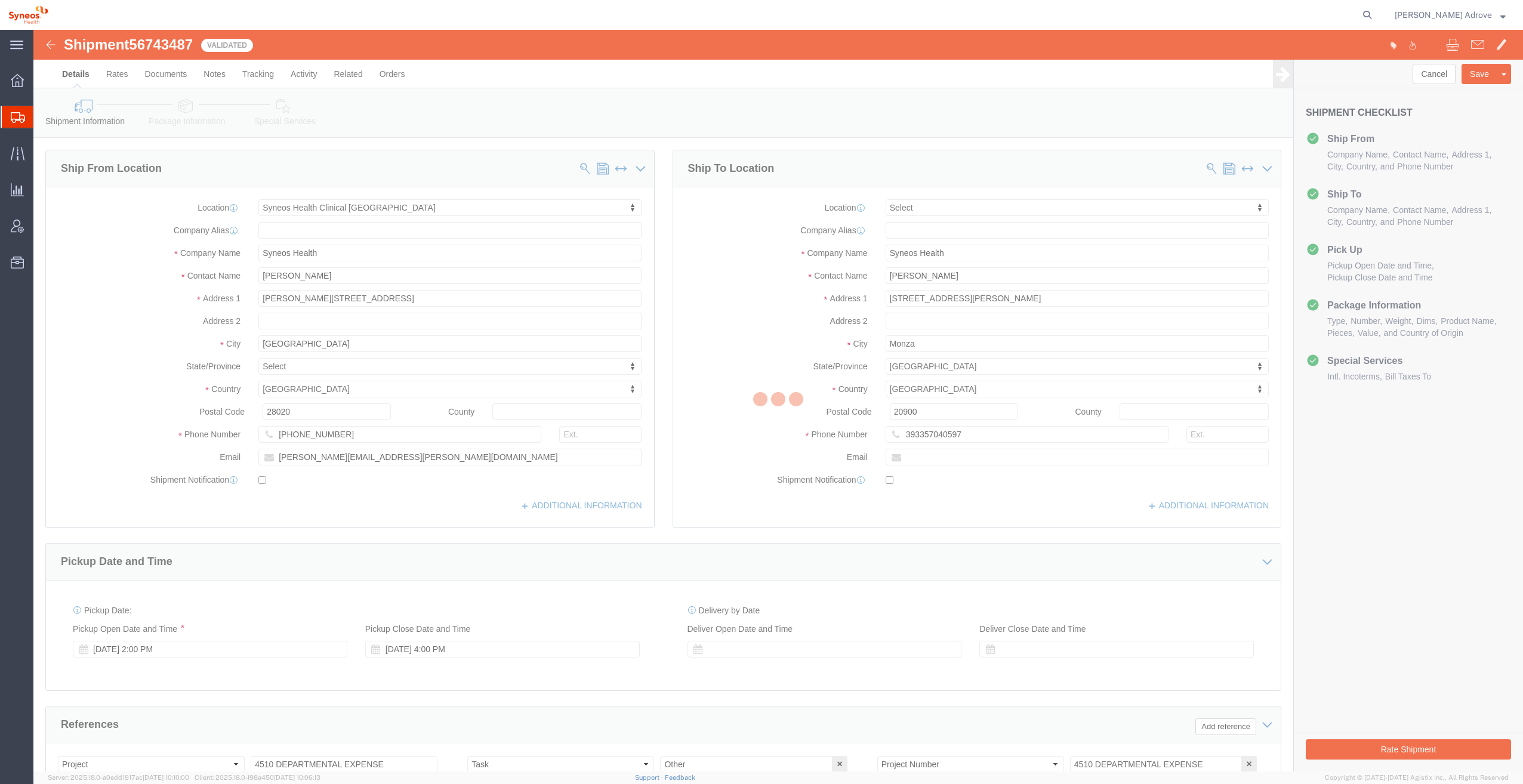
select select "48900"
select select
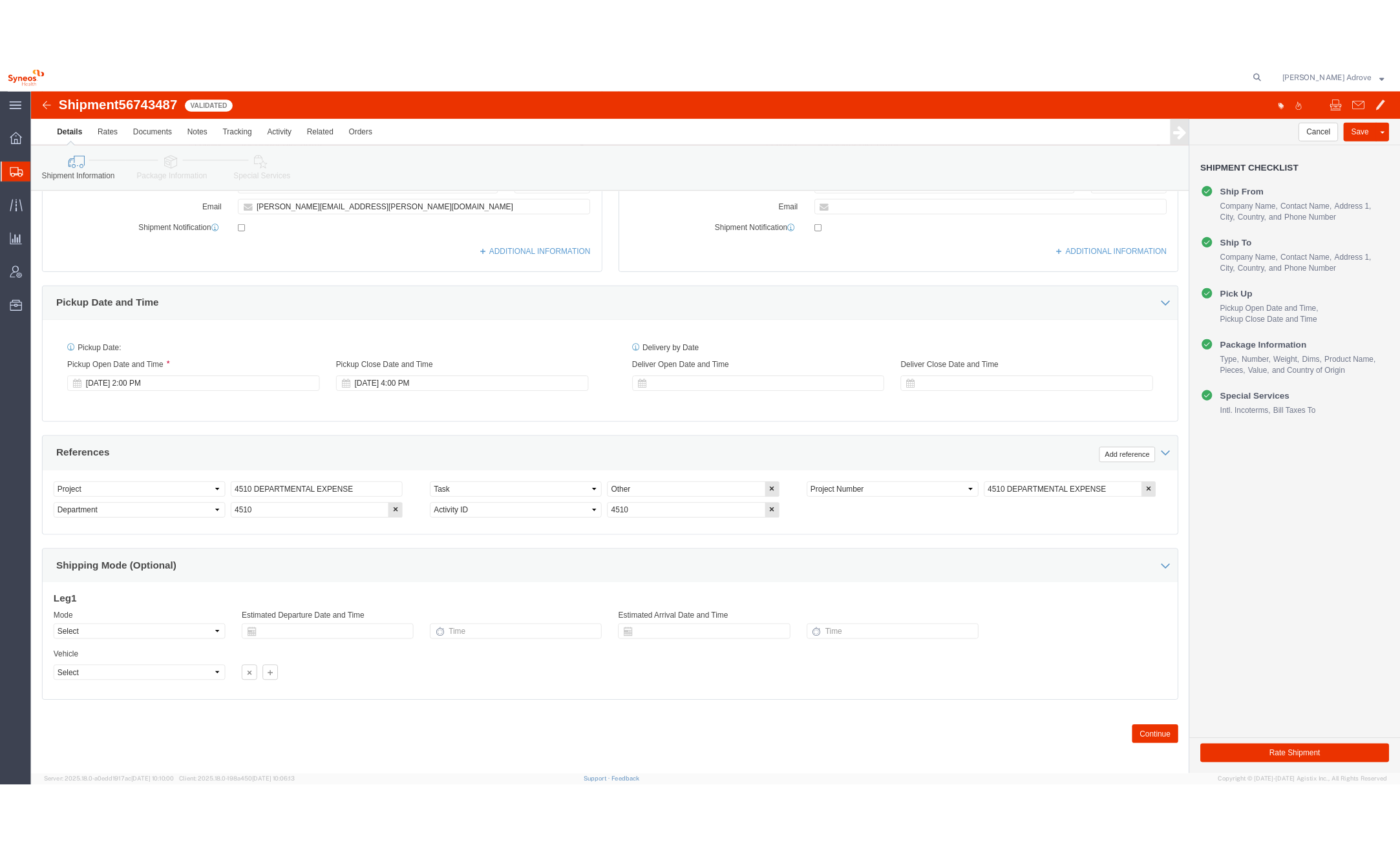
scroll to position [331, 0]
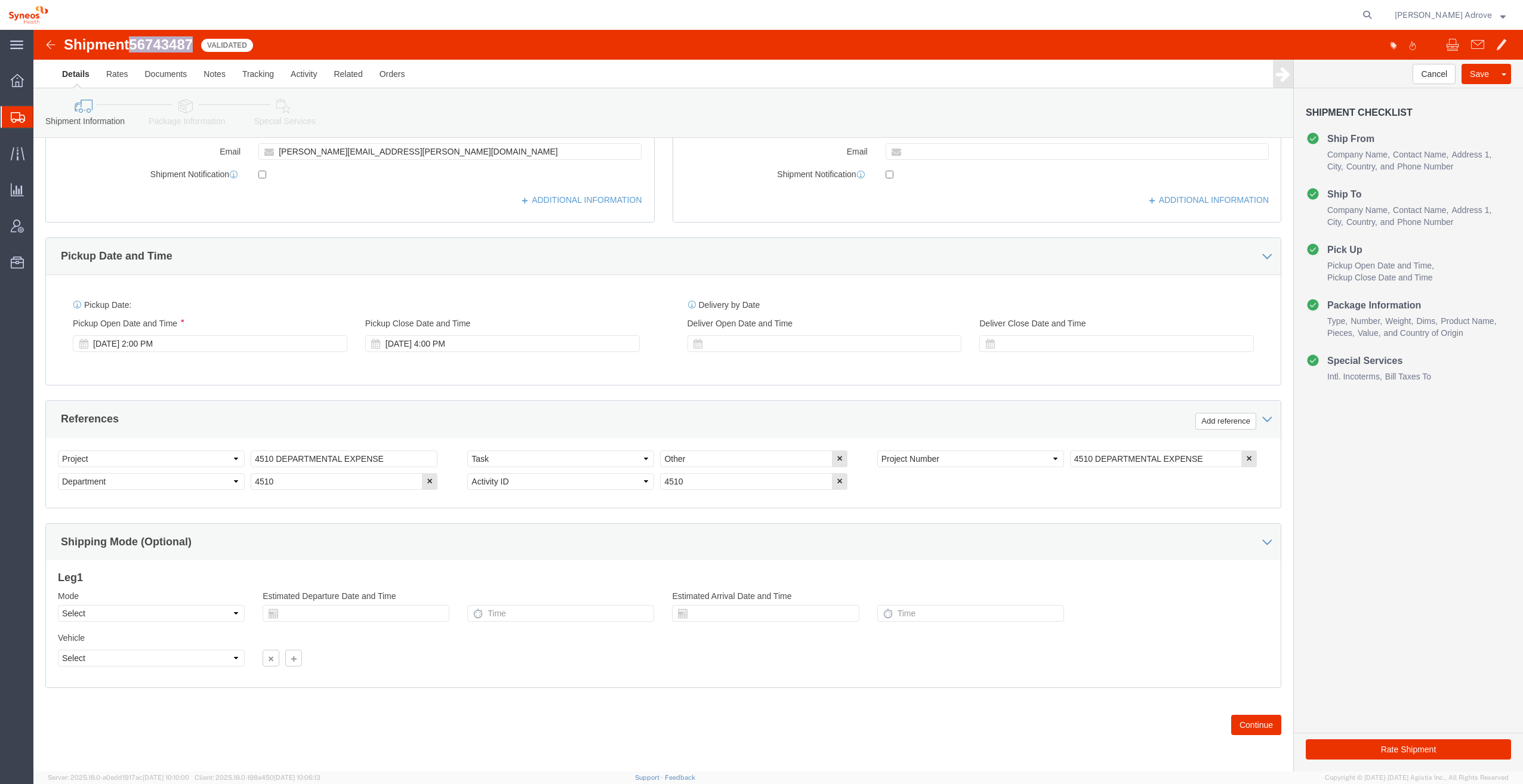
drag, startPoint x: 165, startPoint y: 12, endPoint x: 98, endPoint y: 13, distance: 67.0
click div "Shipment 56743487 Validated"
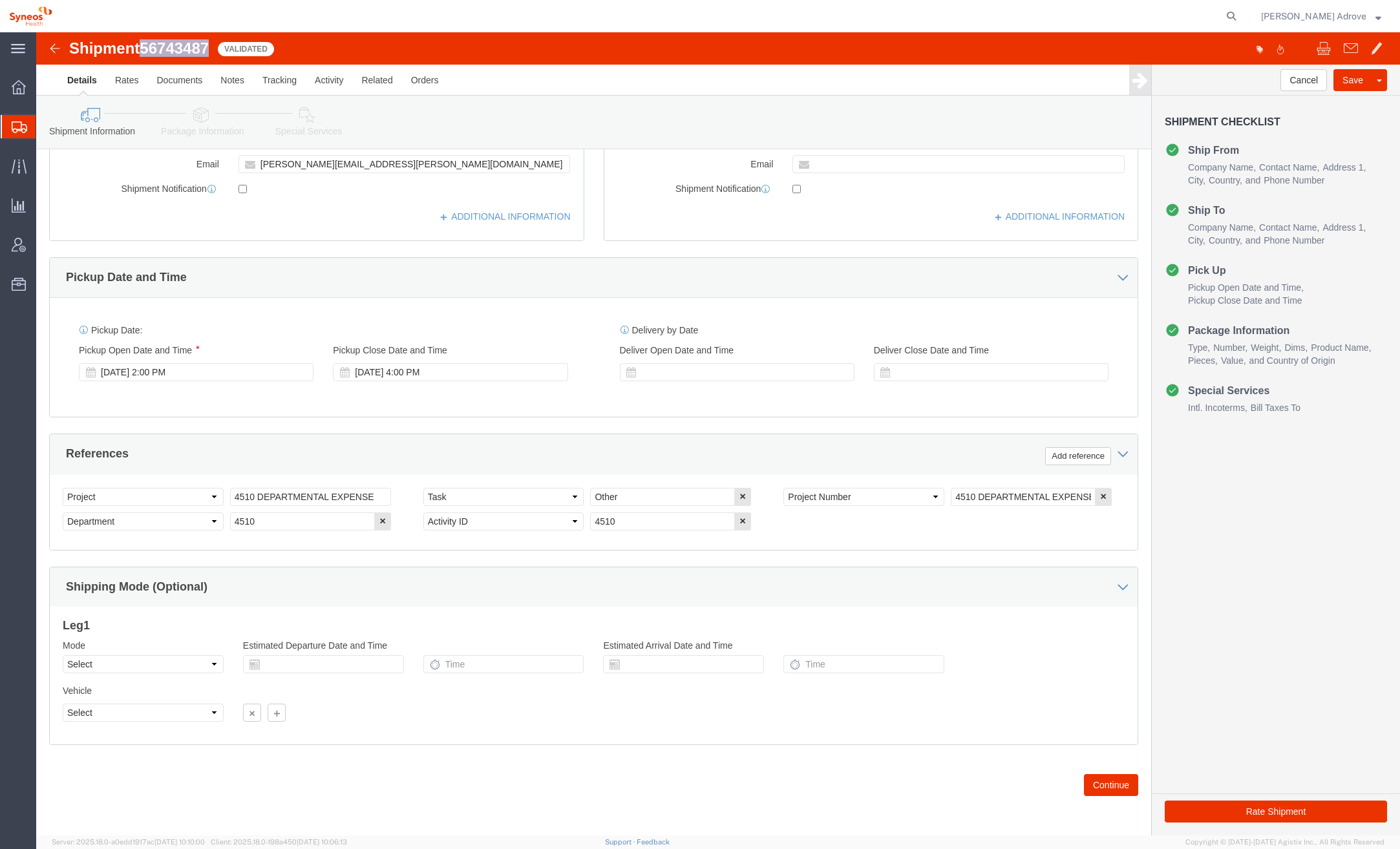
copy span "56743487"
